Goal: Check status: Check status

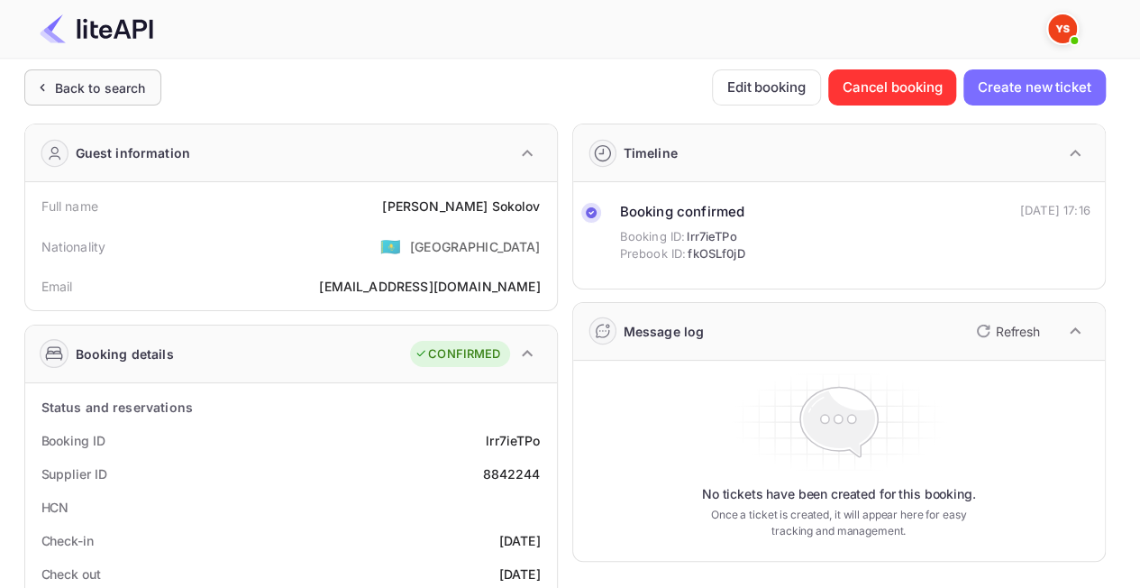
click at [60, 94] on div "Back to search" at bounding box center [100, 87] width 91 height 19
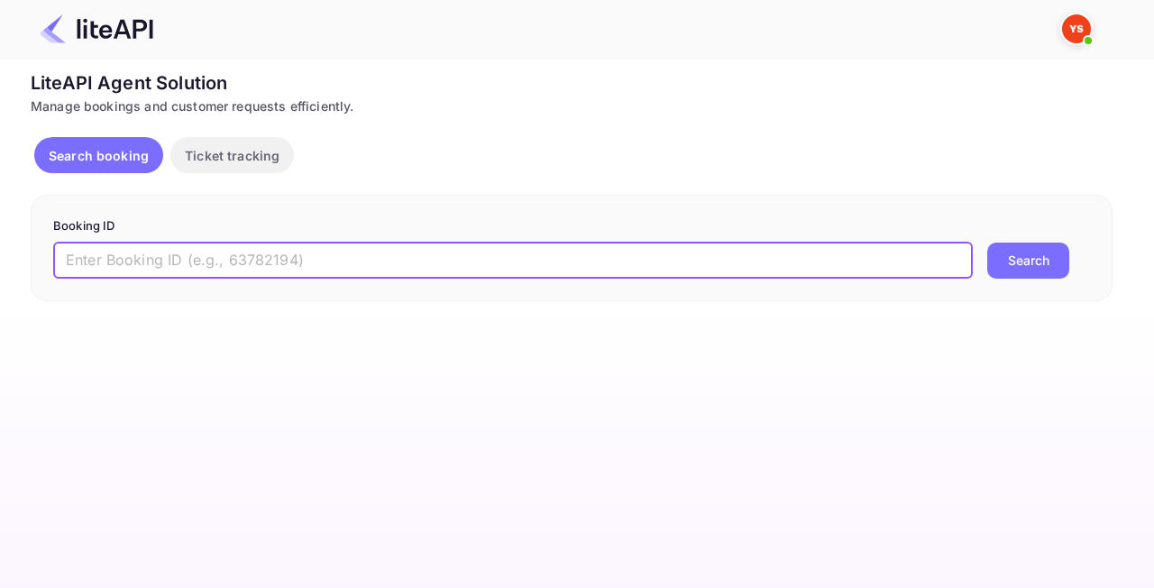
click at [405, 268] on input "text" at bounding box center [512, 260] width 919 height 36
paste input "8844174"
type input "8844174"
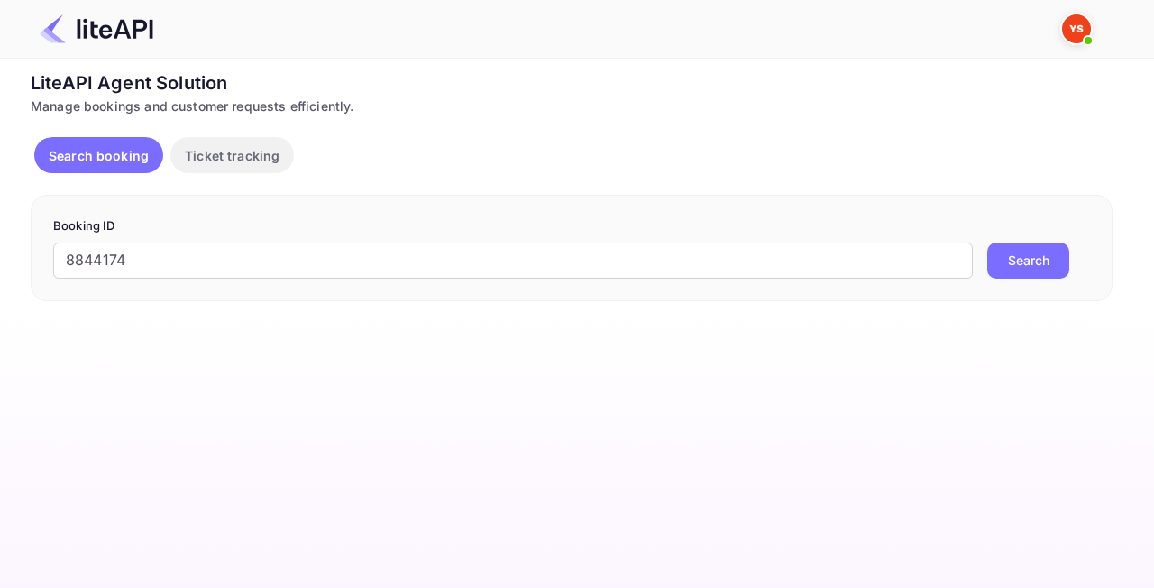
click at [1053, 260] on button "Search" at bounding box center [1028, 260] width 82 height 36
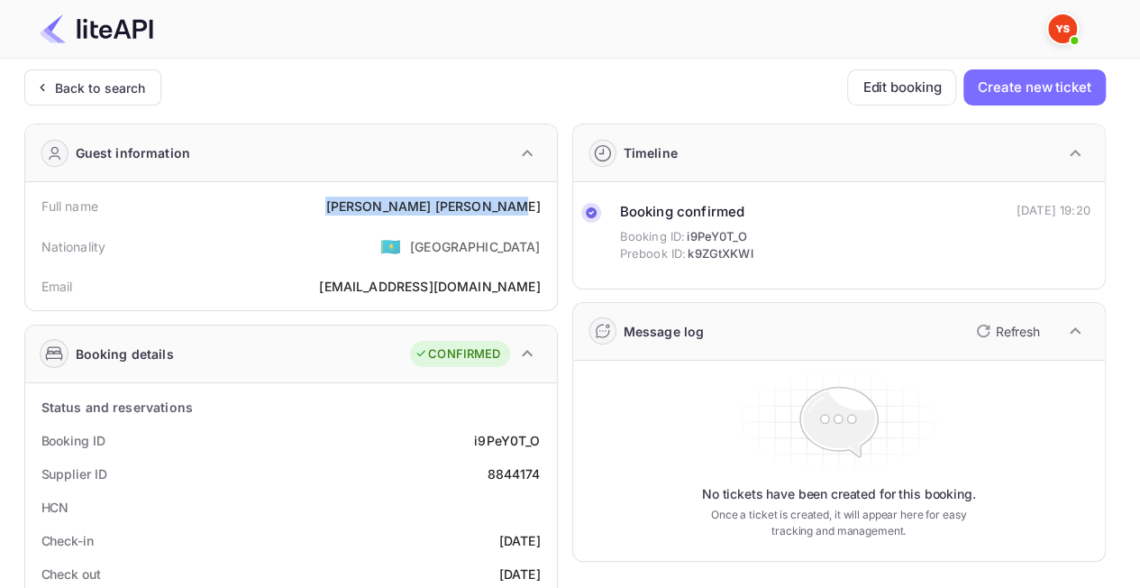
drag, startPoint x: 425, startPoint y: 206, endPoint x: 539, endPoint y: 202, distance: 114.5
click at [539, 202] on div "Full name [PERSON_NAME]" at bounding box center [290, 205] width 517 height 33
copy div "[PERSON_NAME]"
click at [380, 258] on div "Nationality 🇰🇿 [DEMOGRAPHIC_DATA]" at bounding box center [290, 246] width 517 height 47
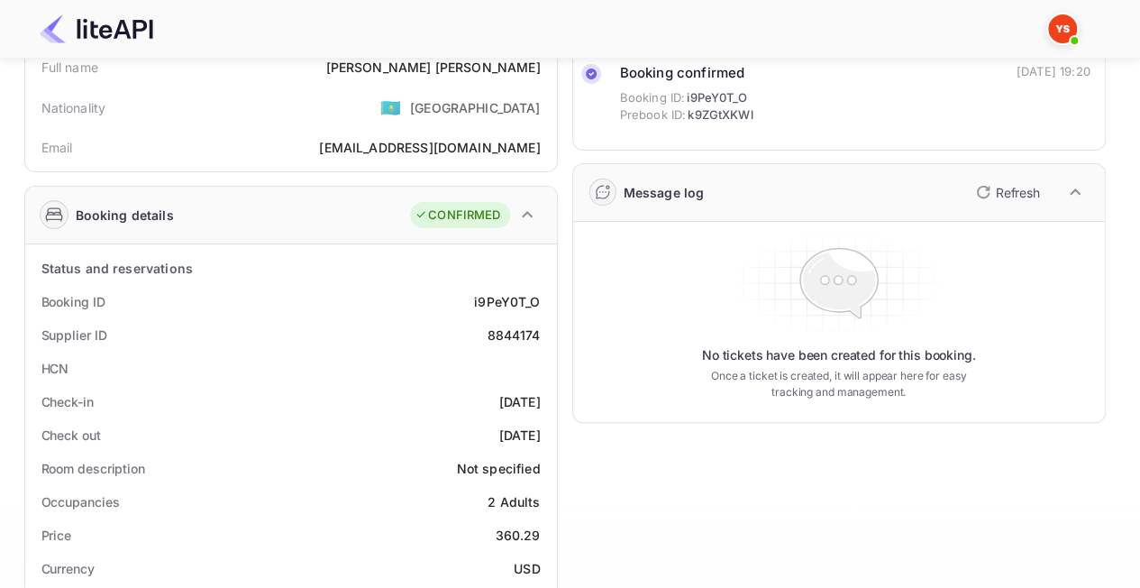
scroll to position [180, 0]
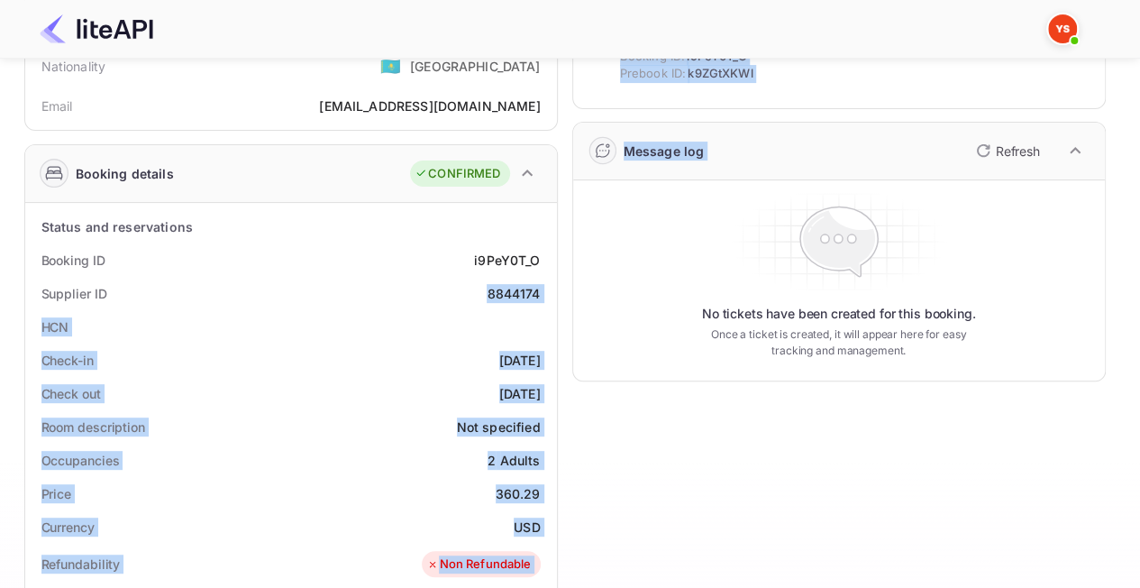
drag, startPoint x: 476, startPoint y: 294, endPoint x: 745, endPoint y: 300, distance: 269.6
click at [746, 299] on div "Guest information Full name [PERSON_NAME] Nationality 🇰🇿 [DEMOGRAPHIC_DATA] Ema…" at bounding box center [558, 519] width 1096 height 1181
click at [524, 297] on div "8844174" at bounding box center [513, 293] width 53 height 19
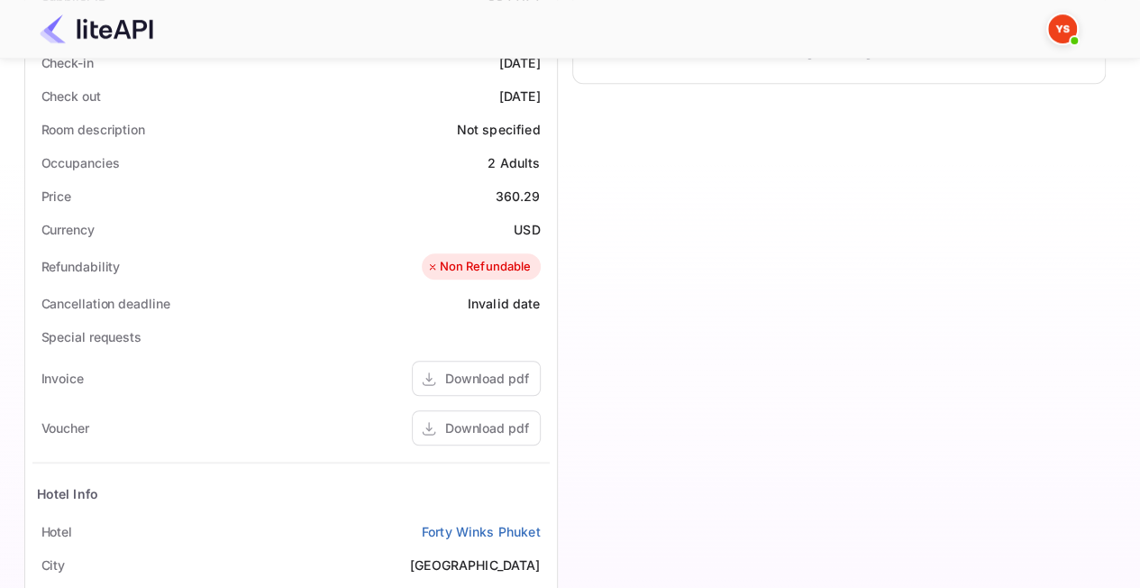
scroll to position [451, 0]
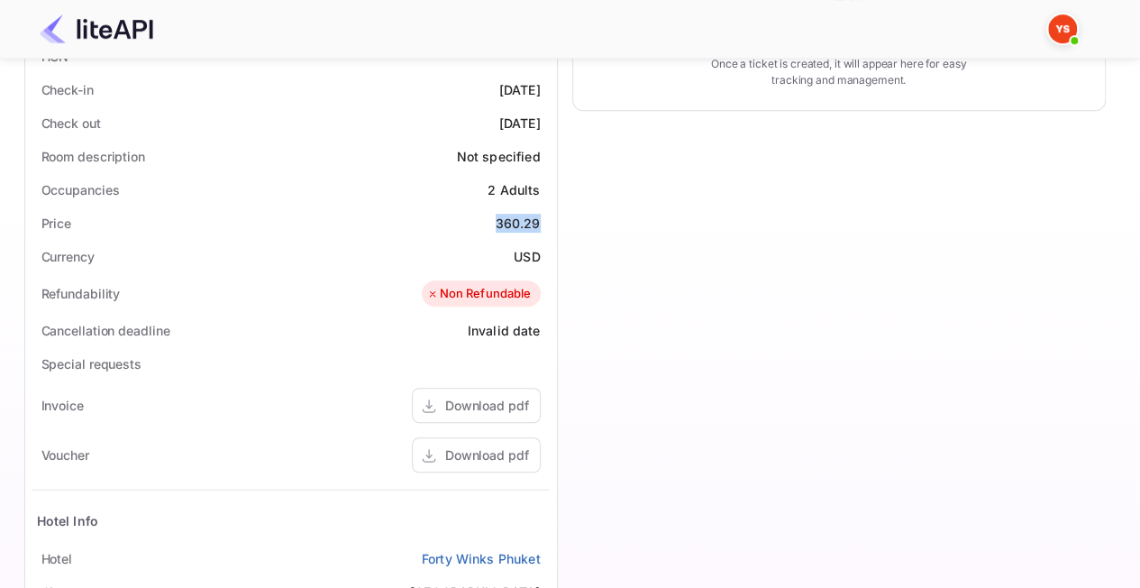
drag, startPoint x: 497, startPoint y: 218, endPoint x: 543, endPoint y: 218, distance: 46.0
click at [543, 218] on div "Price 360.29" at bounding box center [290, 222] width 517 height 33
copy div "360.29"
